Goal: Navigation & Orientation: Find specific page/section

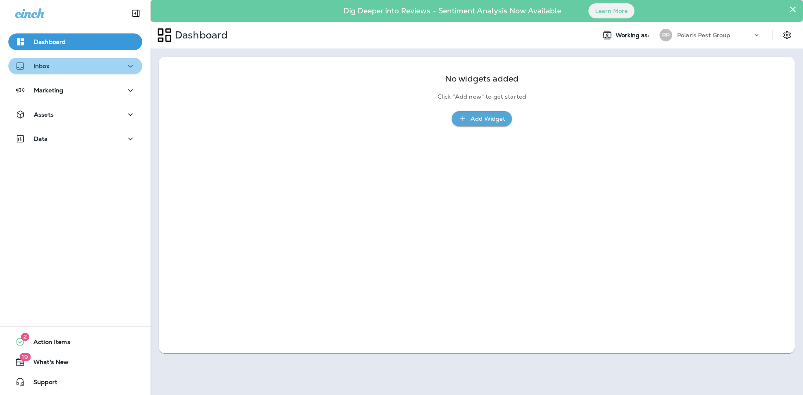
click at [125, 66] on icon "button" at bounding box center [130, 66] width 10 height 10
click at [111, 41] on div "Dashboard" at bounding box center [75, 42] width 120 height 10
click at [759, 34] on icon at bounding box center [756, 35] width 8 height 8
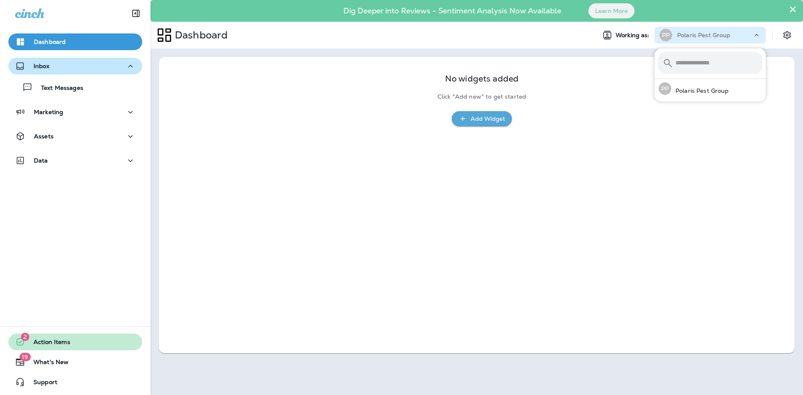
click at [56, 345] on span "Action Items" at bounding box center [47, 344] width 45 height 10
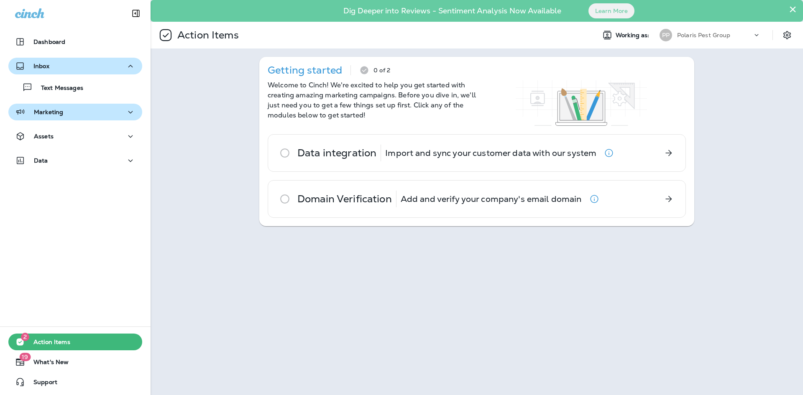
click at [76, 114] on div "Marketing" at bounding box center [75, 112] width 120 height 10
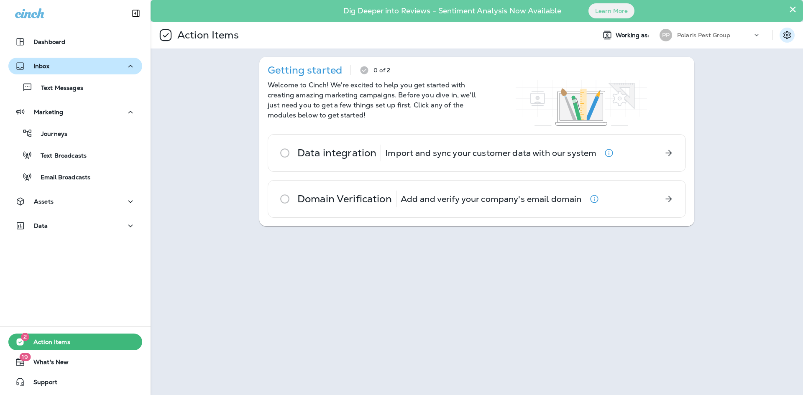
click at [785, 32] on icon "Settings" at bounding box center [787, 35] width 10 height 10
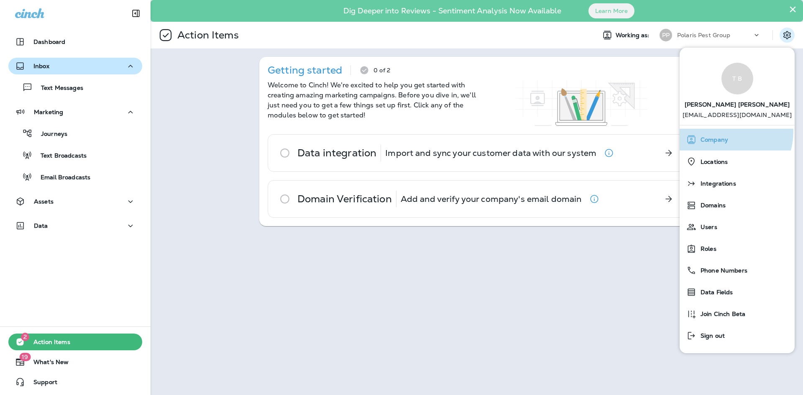
click at [725, 139] on div "Company" at bounding box center [737, 139] width 108 height 17
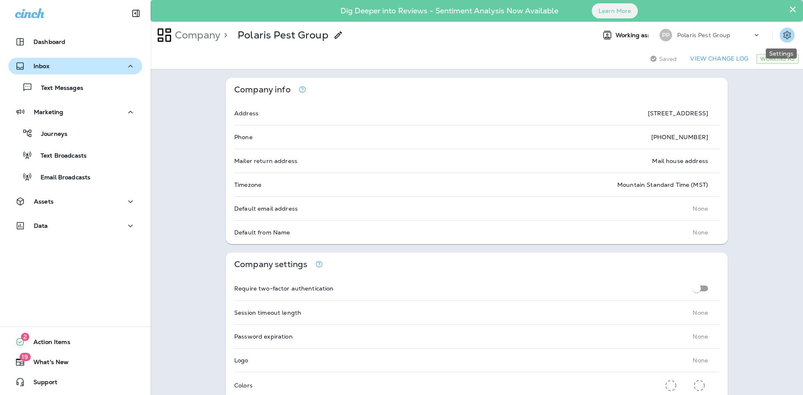
click at [782, 33] on icon "Settings" at bounding box center [787, 35] width 10 height 10
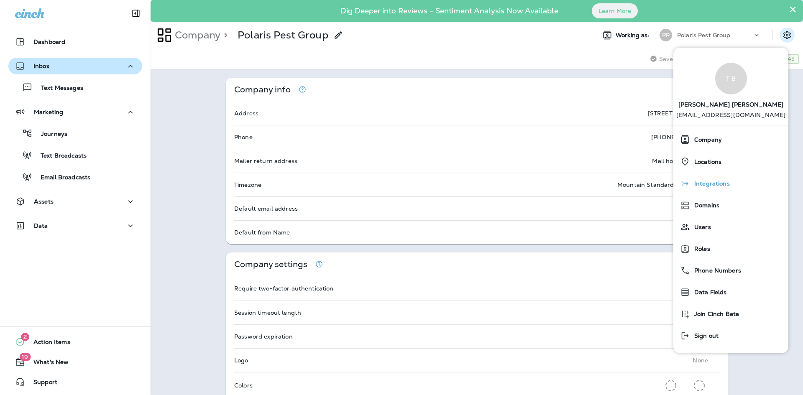
click at [749, 192] on div "Integrations" at bounding box center [730, 183] width 108 height 17
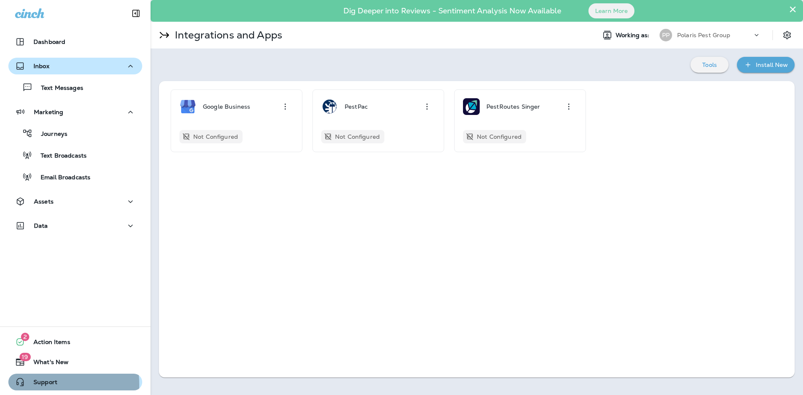
click at [44, 385] on span "Support" at bounding box center [41, 384] width 32 height 10
click at [748, 36] on div "Polaris Pest Group" at bounding box center [714, 35] width 75 height 13
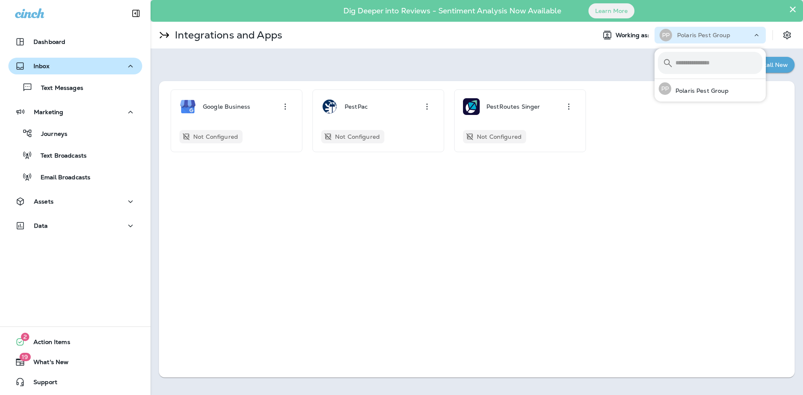
click at [683, 196] on div "Google Business Not Configured PestPac Not Configured PestRoutes Singer Not Con…" at bounding box center [476, 229] width 635 height 296
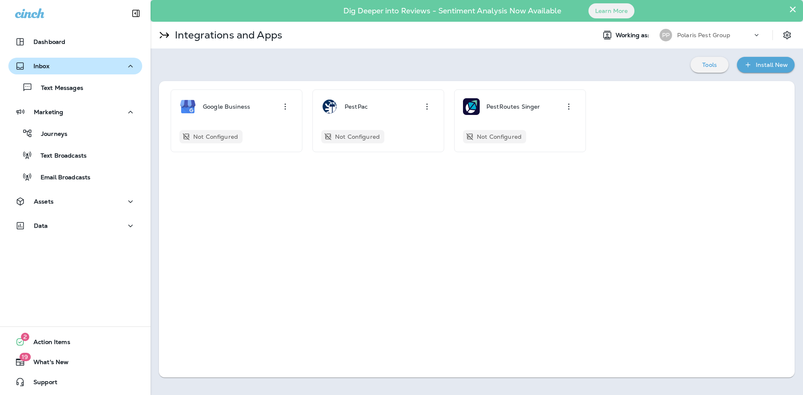
click at [751, 31] on div "Polaris Pest Group" at bounding box center [714, 35] width 75 height 13
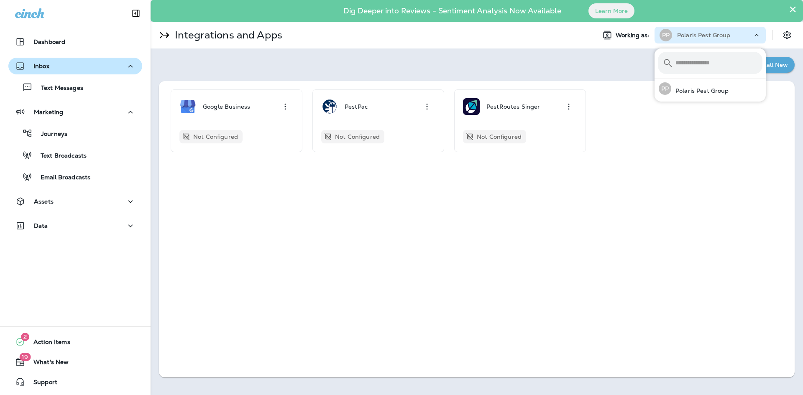
click at [587, 217] on div "Google Business Not Configured PestPac Not Configured PestRoutes Singer Not Con…" at bounding box center [476, 229] width 635 height 296
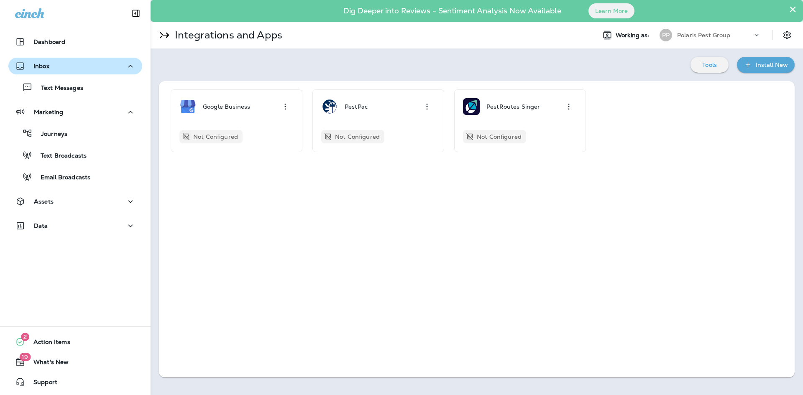
click at [609, 248] on div "Google Business Not Configured PestPac Not Configured PestRoutes Singer Not Con…" at bounding box center [476, 229] width 635 height 296
click at [783, 33] on icon "Settings" at bounding box center [787, 35] width 8 height 8
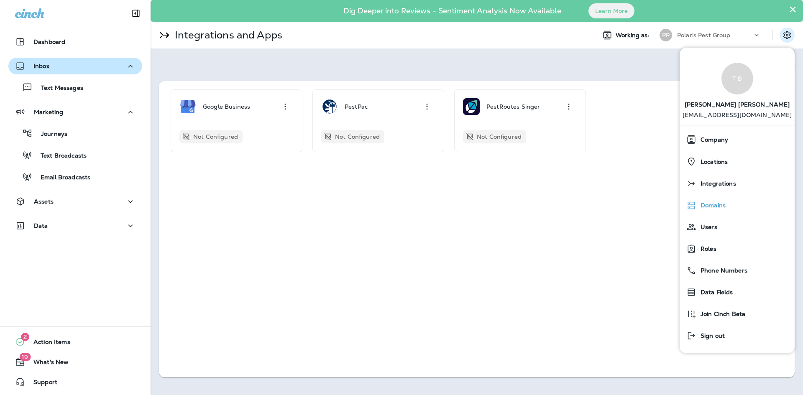
click at [726, 209] on div "Domains" at bounding box center [737, 205] width 108 height 17
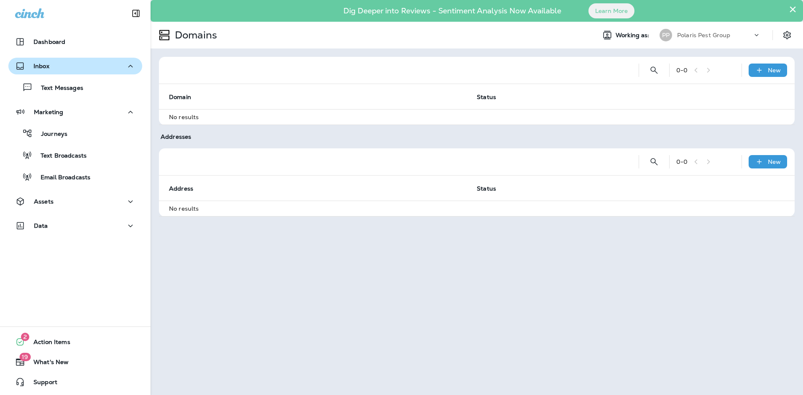
click at [377, 291] on div "× Dig Deeper into Reviews - Sentiment Analysis Now Available Learn More Domains…" at bounding box center [476, 197] width 652 height 395
click at [744, 34] on div "Polaris Pest Group" at bounding box center [714, 35] width 75 height 13
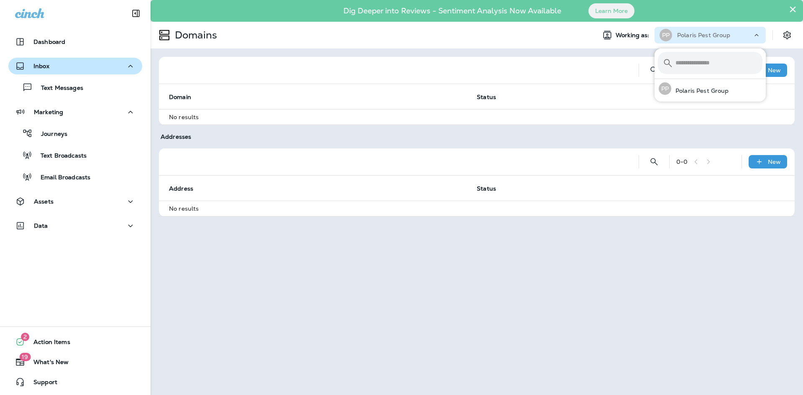
click at [528, 331] on div "× Dig Deeper into Reviews - Sentiment Analysis Now Available Learn More Domains…" at bounding box center [476, 197] width 652 height 395
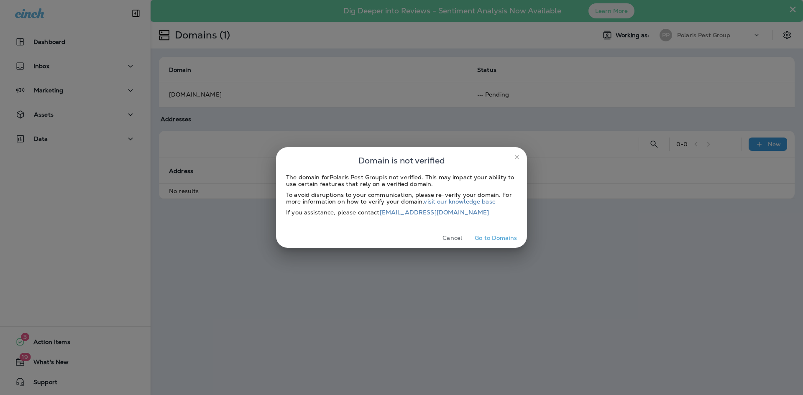
click at [435, 301] on div "Domain is not verified The domain for Polaris Pest Group is not verified. This …" at bounding box center [401, 197] width 803 height 395
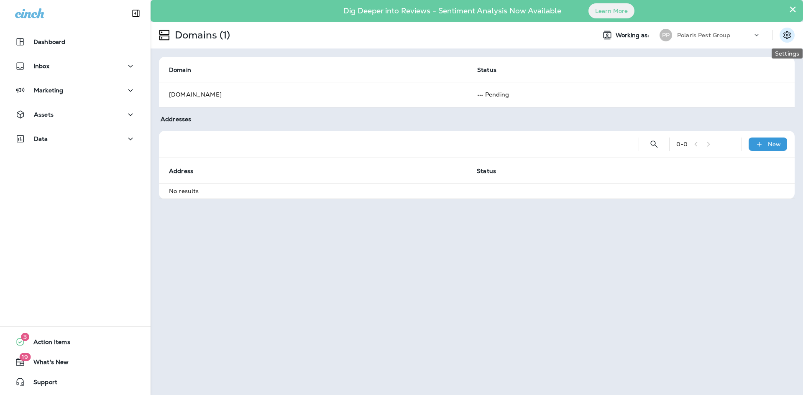
click at [787, 36] on icon "Settings" at bounding box center [787, 35] width 10 height 10
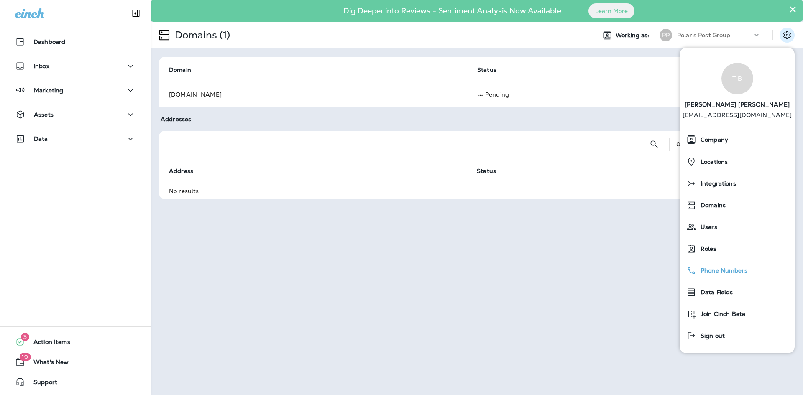
click at [711, 279] on div "Phone Numbers" at bounding box center [737, 270] width 108 height 17
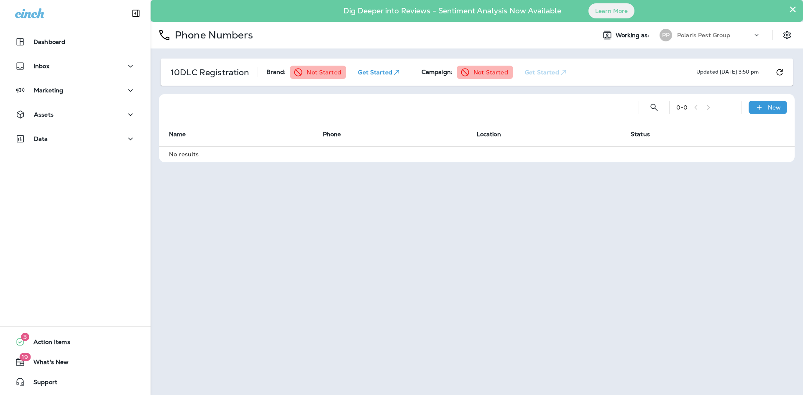
click at [762, 115] on div "0 - 0 New" at bounding box center [478, 107] width 625 height 27
click at [767, 108] on p "New" at bounding box center [773, 107] width 13 height 7
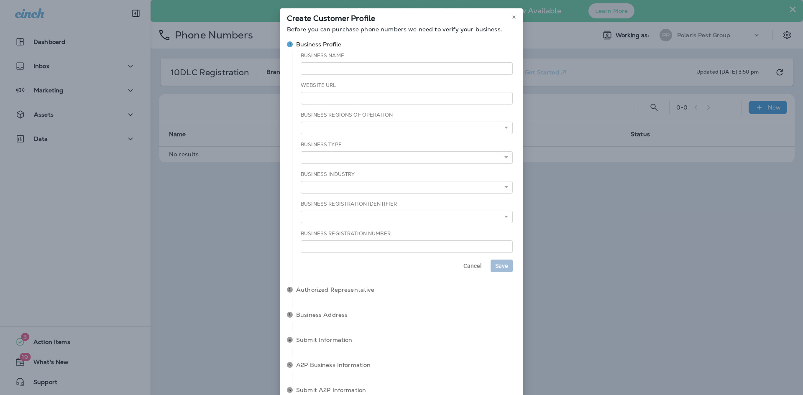
click at [718, 256] on div "**********" at bounding box center [401, 197] width 803 height 395
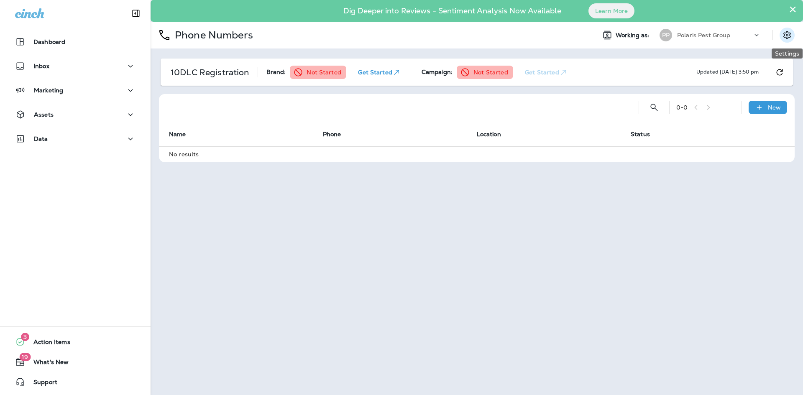
click at [784, 33] on icon "Settings" at bounding box center [787, 35] width 8 height 8
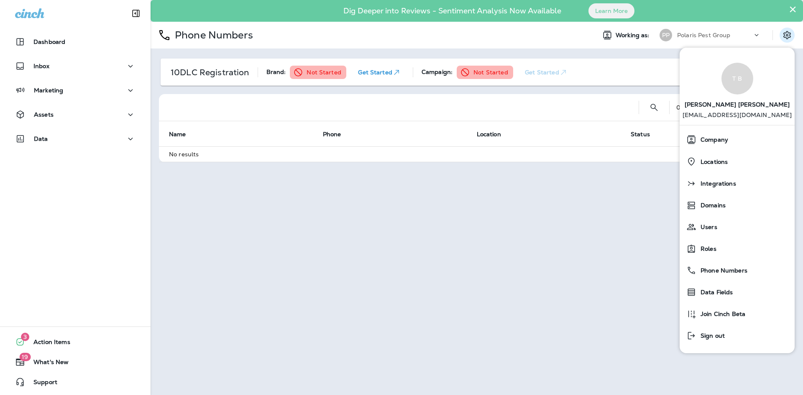
click at [614, 317] on div "× Dig Deeper into Reviews - Sentiment Analysis Now Available Learn More Phone N…" at bounding box center [476, 197] width 652 height 395
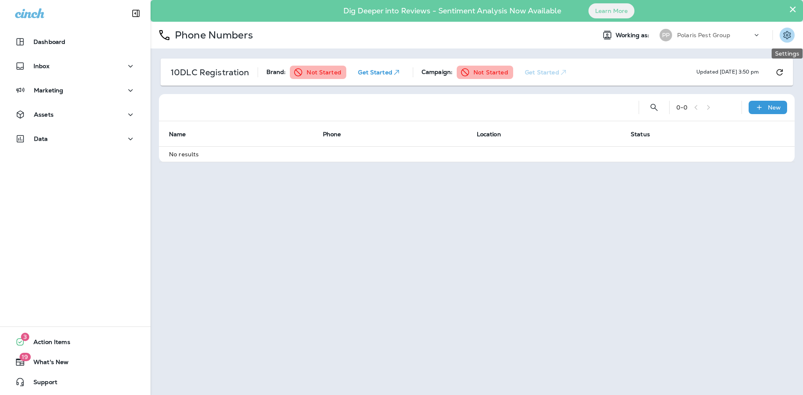
click at [783, 34] on icon "Settings" at bounding box center [787, 35] width 10 height 10
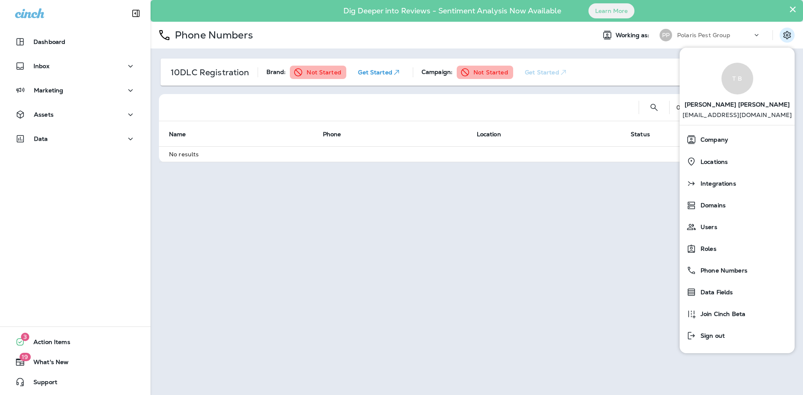
drag, startPoint x: 285, startPoint y: 341, endPoint x: 280, endPoint y: 333, distance: 9.9
click at [280, 333] on div "× Dig Deeper into Reviews - Sentiment Analysis Now Available Learn More Phone N…" at bounding box center [476, 197] width 652 height 395
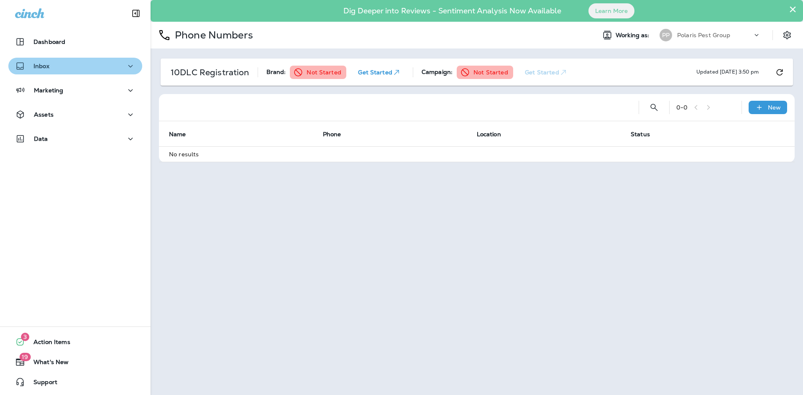
click at [110, 64] on div "Inbox" at bounding box center [75, 66] width 120 height 10
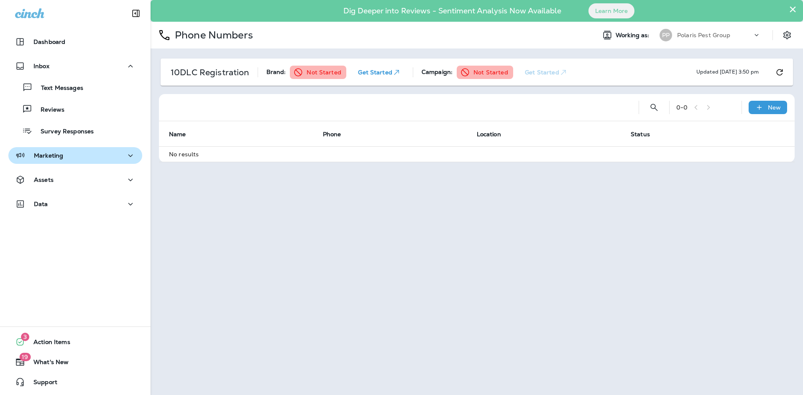
click at [125, 155] on icon "button" at bounding box center [130, 155] width 10 height 10
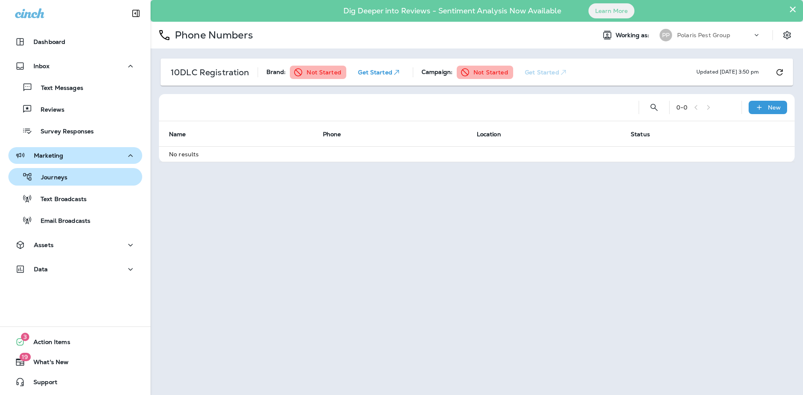
click at [80, 173] on div "Journeys" at bounding box center [75, 177] width 127 height 13
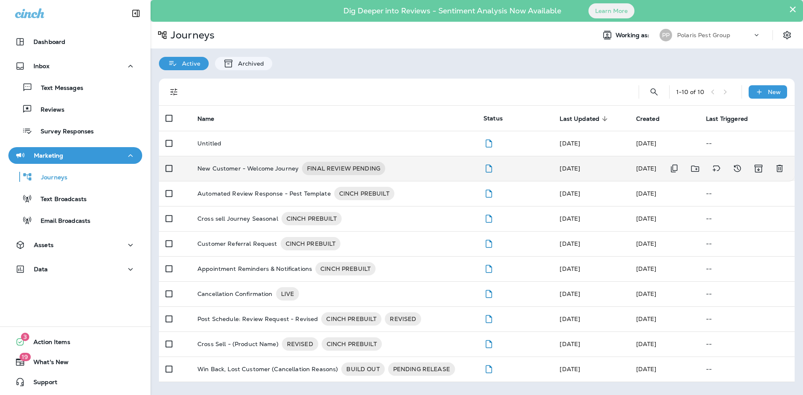
click at [231, 170] on p "New Customer - Welcome Journey" at bounding box center [247, 168] width 101 height 13
